Goal: Task Accomplishment & Management: Complete application form

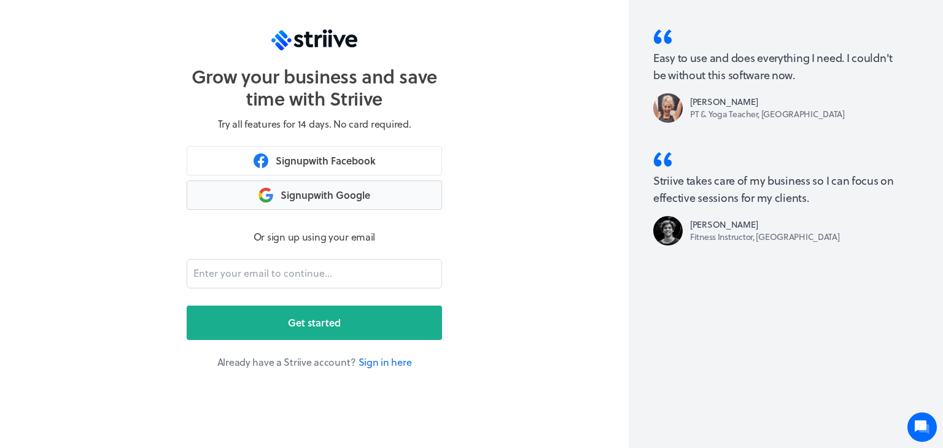
click at [342, 199] on button "Sign up with Google" at bounding box center [314, 194] width 255 height 29
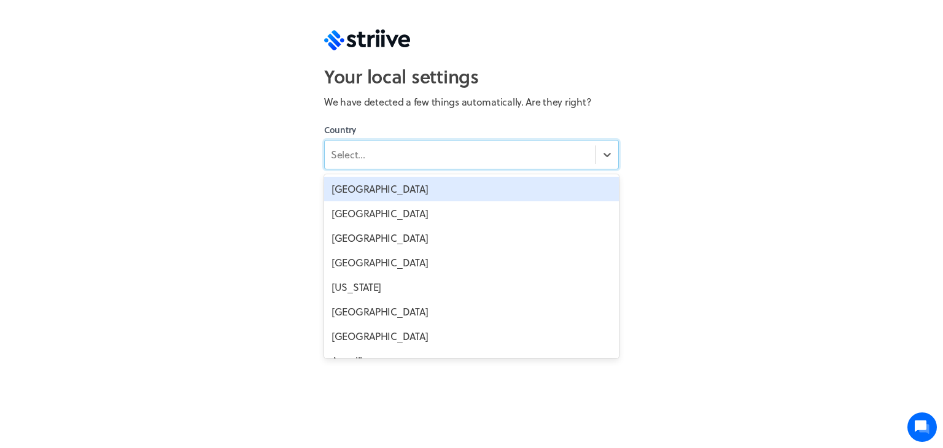
click at [395, 152] on div "Select..." at bounding box center [460, 155] width 271 height 22
type input "my"
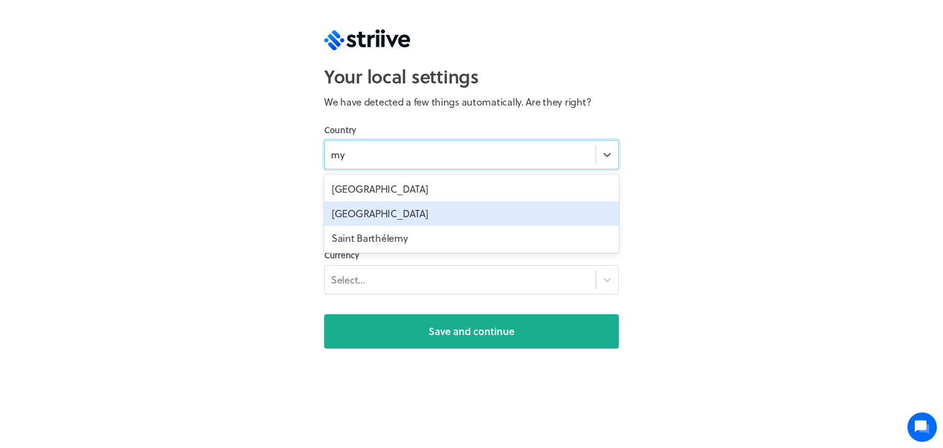
click at [384, 219] on div "[GEOGRAPHIC_DATA]" at bounding box center [471, 213] width 295 height 25
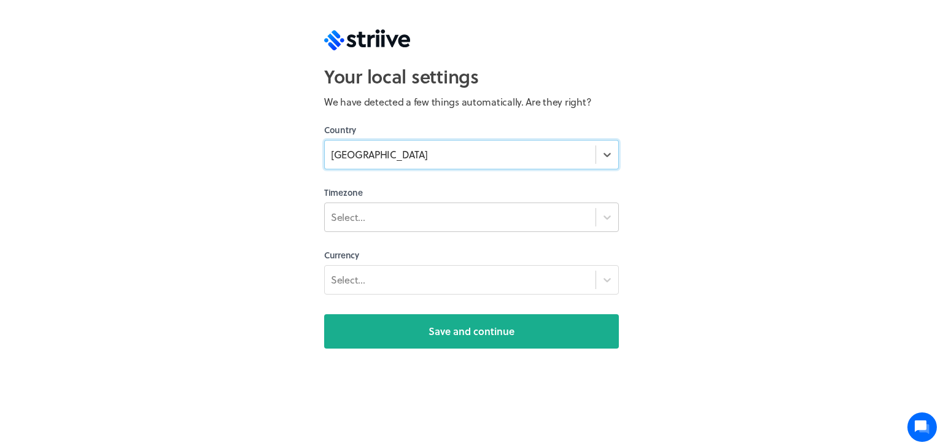
click at [388, 214] on div "Select..." at bounding box center [460, 217] width 271 height 22
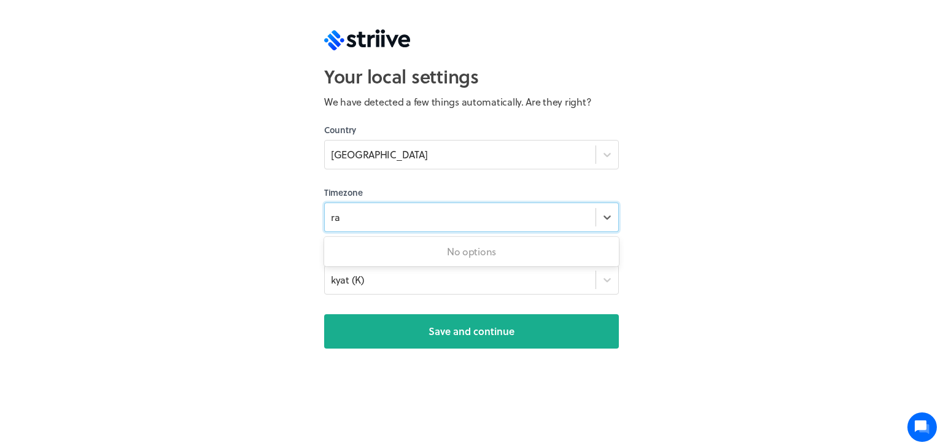
type input "r"
type input "ya"
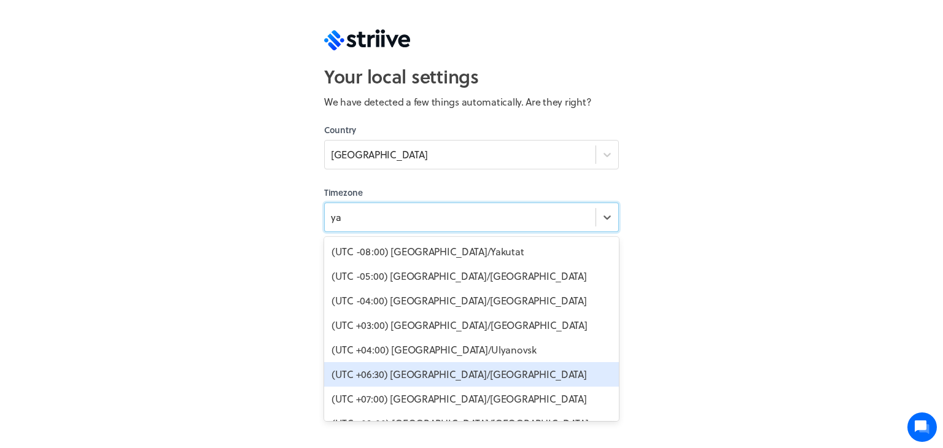
click at [420, 379] on div "(UTC +06:30) [GEOGRAPHIC_DATA]/[GEOGRAPHIC_DATA]" at bounding box center [471, 374] width 295 height 25
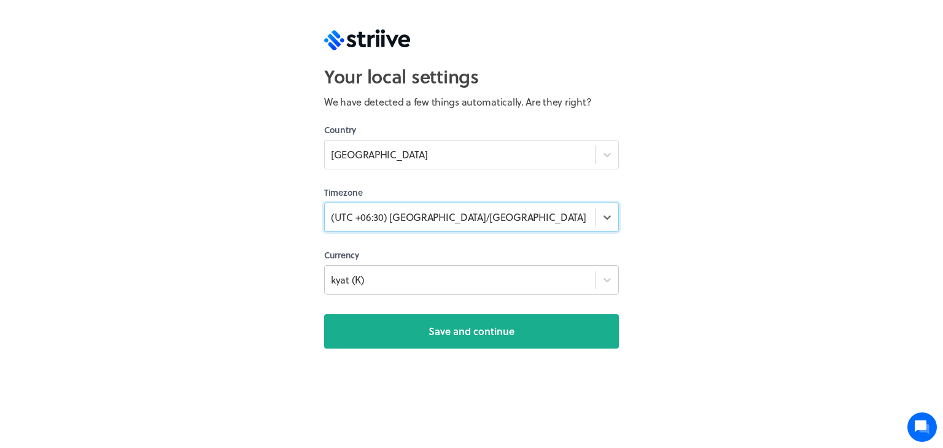
click at [396, 286] on div "kyat (K)" at bounding box center [460, 279] width 271 height 17
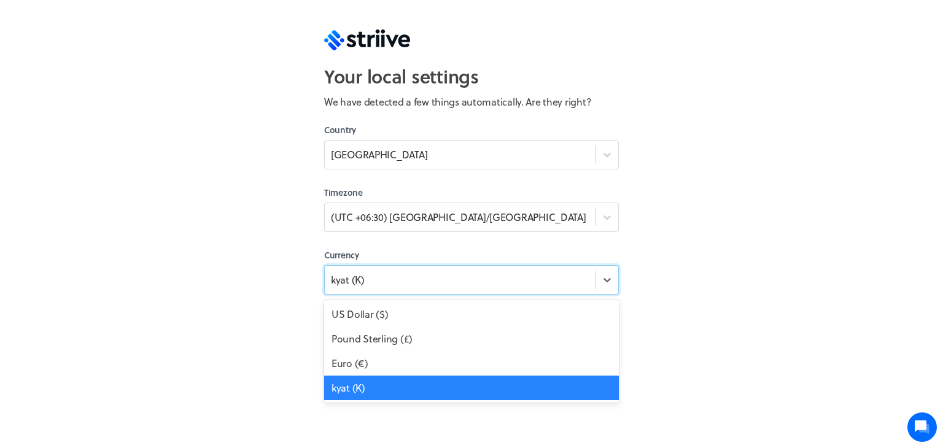
click at [383, 392] on div "kyat (K)" at bounding box center [471, 388] width 295 height 25
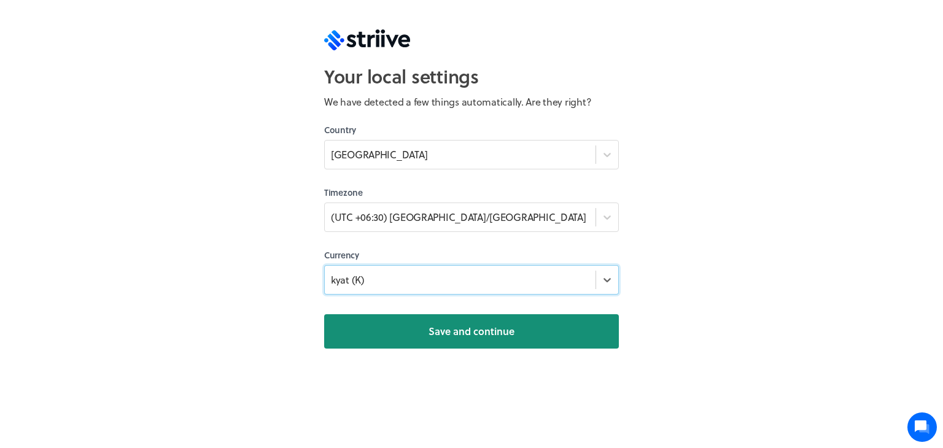
click at [452, 332] on span "Save and continue" at bounding box center [471, 331] width 86 height 15
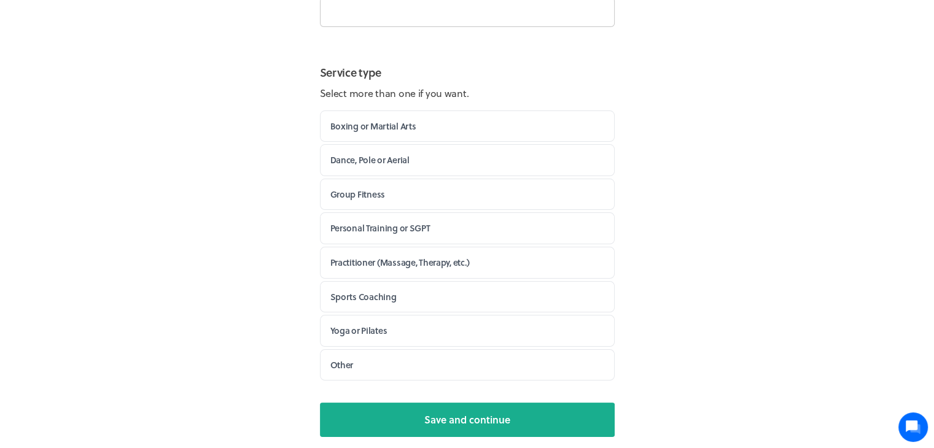
scroll to position [149, 0]
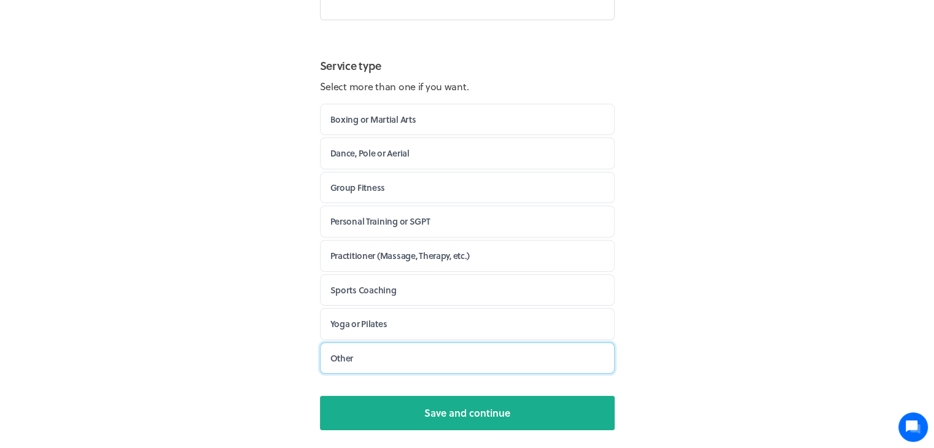
click at [383, 366] on label "Other" at bounding box center [467, 358] width 295 height 32
click at [0, 0] on input "Other" at bounding box center [0, 0] width 0 height 0
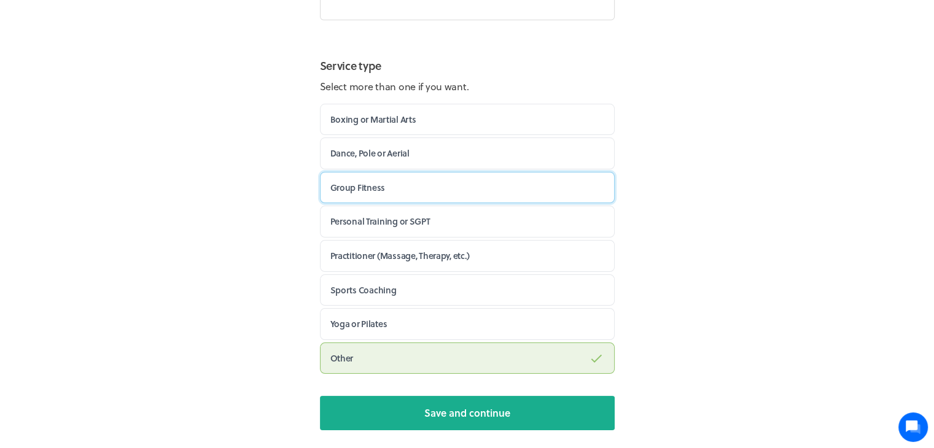
click at [414, 183] on label "Group Fitness" at bounding box center [467, 188] width 295 height 32
click at [0, 0] on input "Group Fitness" at bounding box center [0, 0] width 0 height 0
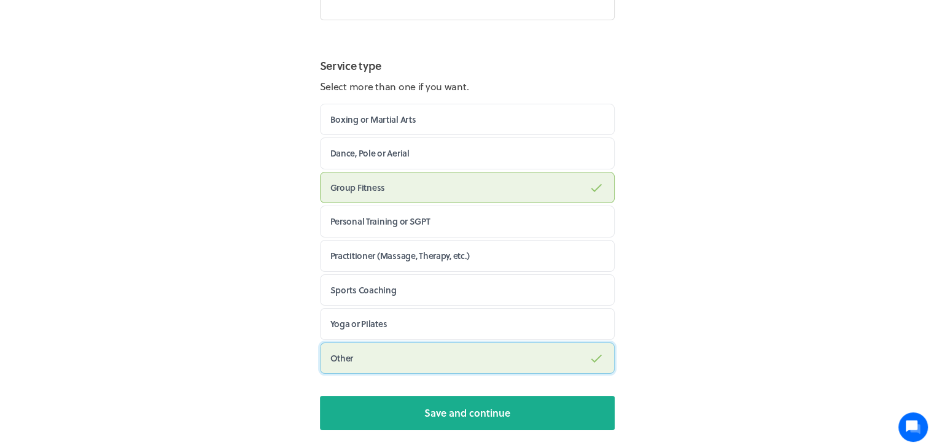
click at [395, 352] on label "Other" at bounding box center [467, 358] width 295 height 32
click at [0, 0] on input "Other" at bounding box center [0, 0] width 0 height 0
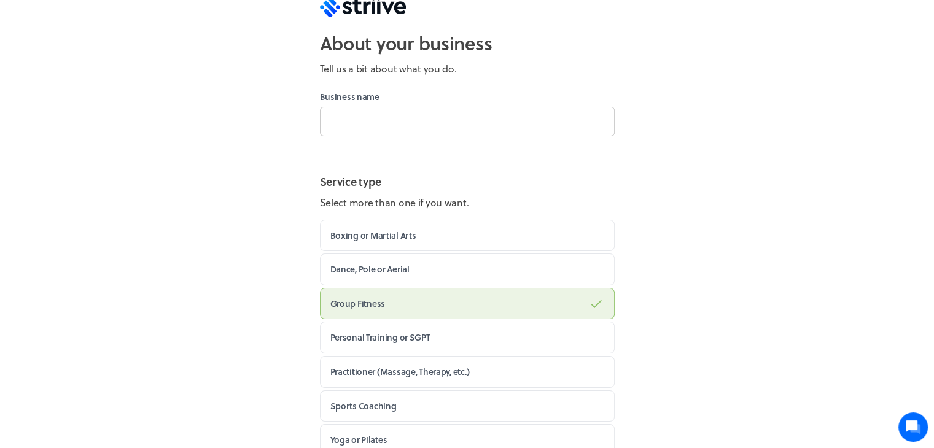
scroll to position [26, 0]
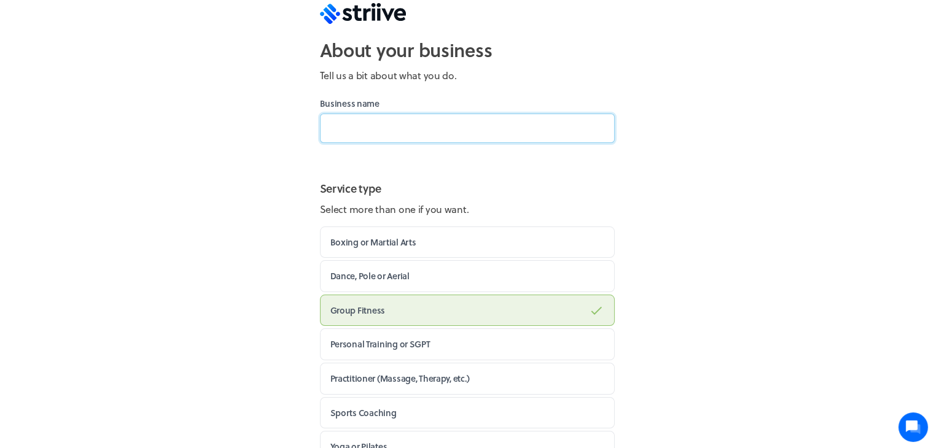
click at [393, 133] on input at bounding box center [467, 128] width 295 height 29
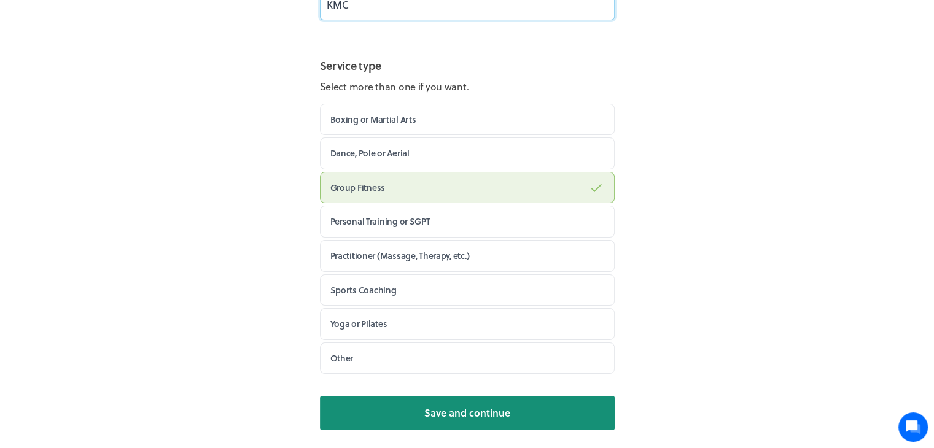
type input "KMC"
click at [500, 406] on span "Save and continue" at bounding box center [467, 413] width 86 height 15
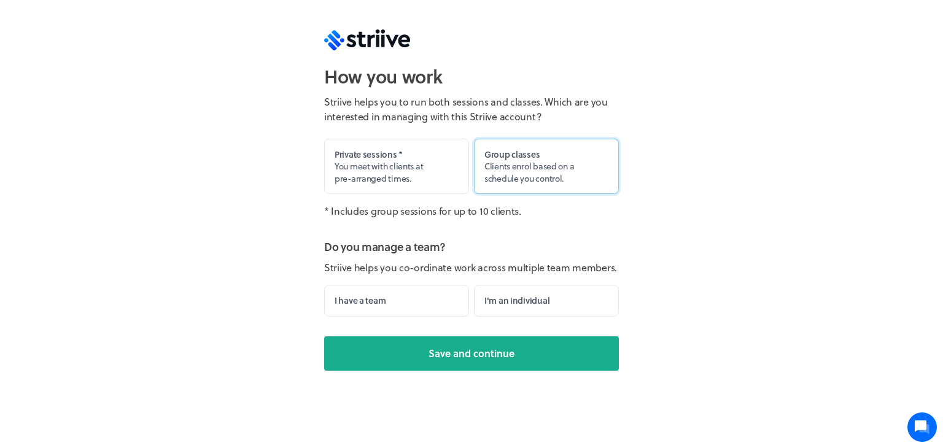
click at [517, 166] on span "Clients enrol based on a schedule you control." at bounding box center [529, 172] width 90 height 25
click at [0, 0] on input "Group classes Clients enrol based on a schedule you control." at bounding box center [0, 0] width 0 height 0
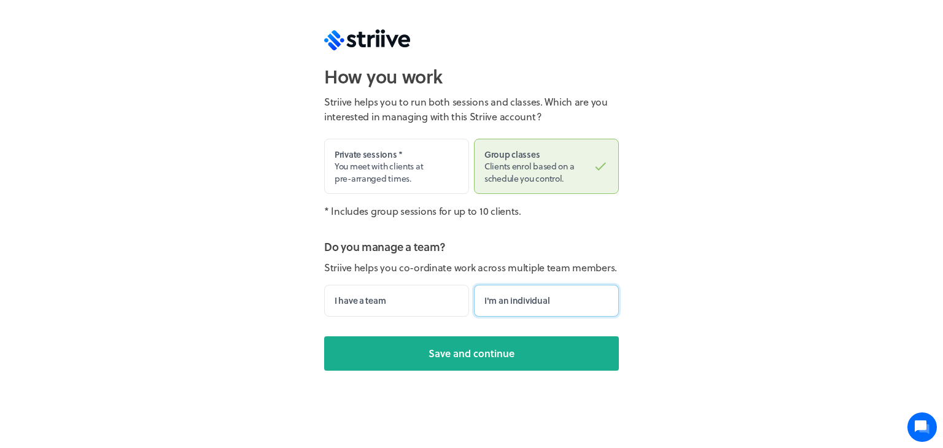
click at [518, 300] on label "I'm an individual" at bounding box center [546, 301] width 145 height 32
click at [0, 0] on input "I'm an individual" at bounding box center [0, 0] width 0 height 0
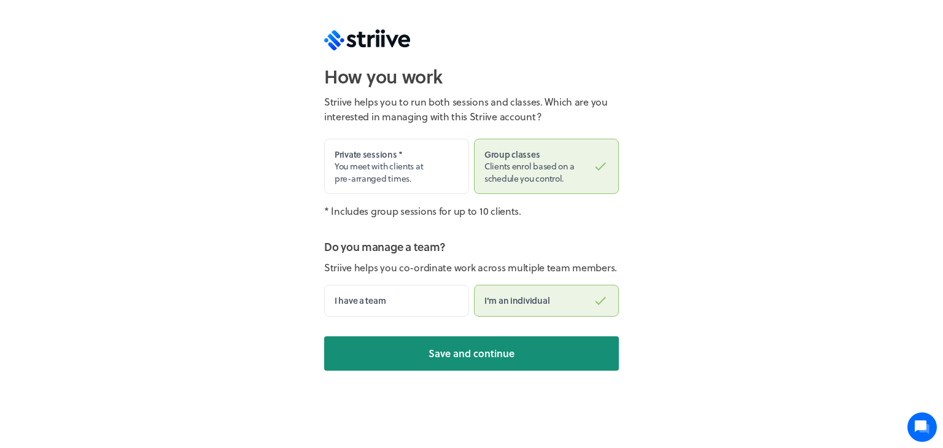
click at [491, 349] on span "Save and continue" at bounding box center [471, 353] width 86 height 15
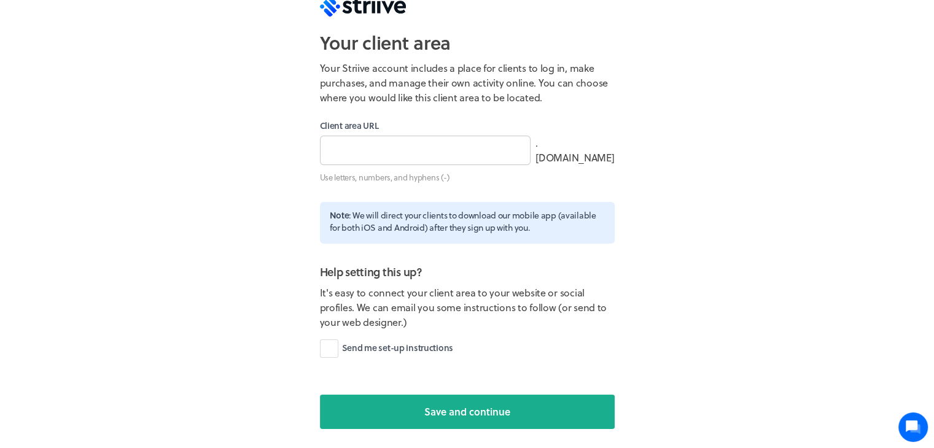
scroll to position [34, 0]
type input "kmc"
click at [334, 349] on label "Send me set-up instructions" at bounding box center [386, 348] width 133 height 18
click at [0, 0] on input "Send me set-up instructions" at bounding box center [0, 0] width 0 height 0
click at [334, 349] on label "Send me set-up instructions" at bounding box center [386, 348] width 133 height 18
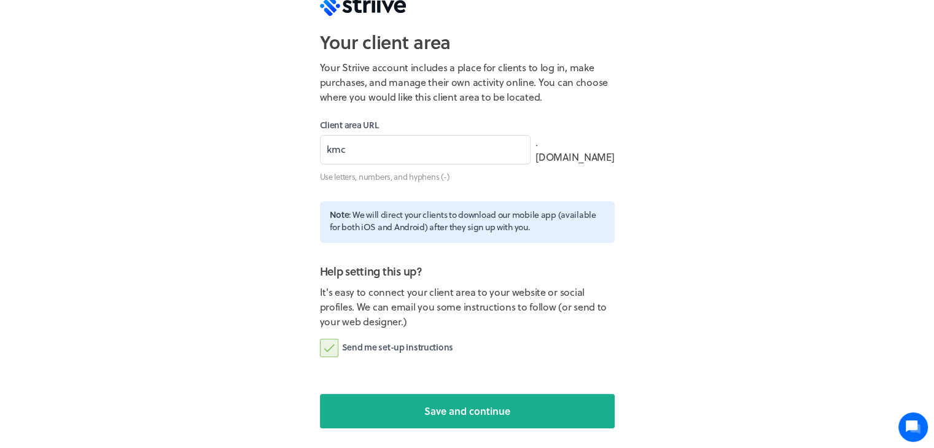
click at [0, 0] on input "Send me set-up instructions" at bounding box center [0, 0] width 0 height 0
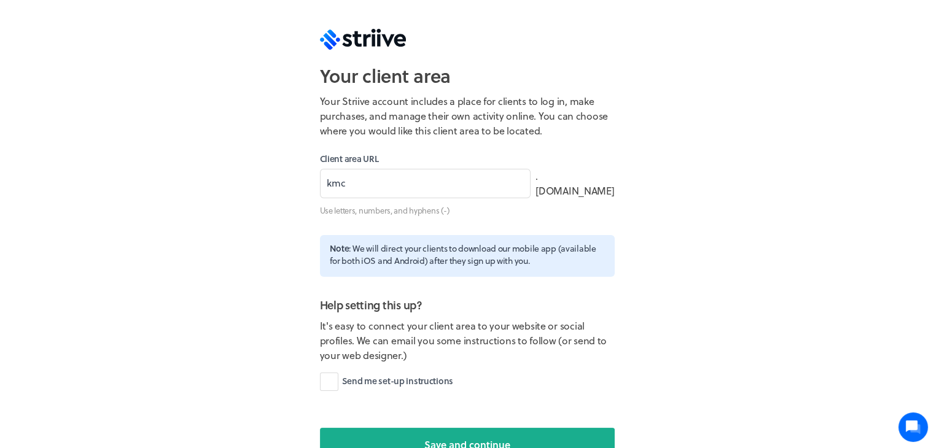
scroll to position [0, 0]
